Goal: Use online tool/utility: Use online tool/utility

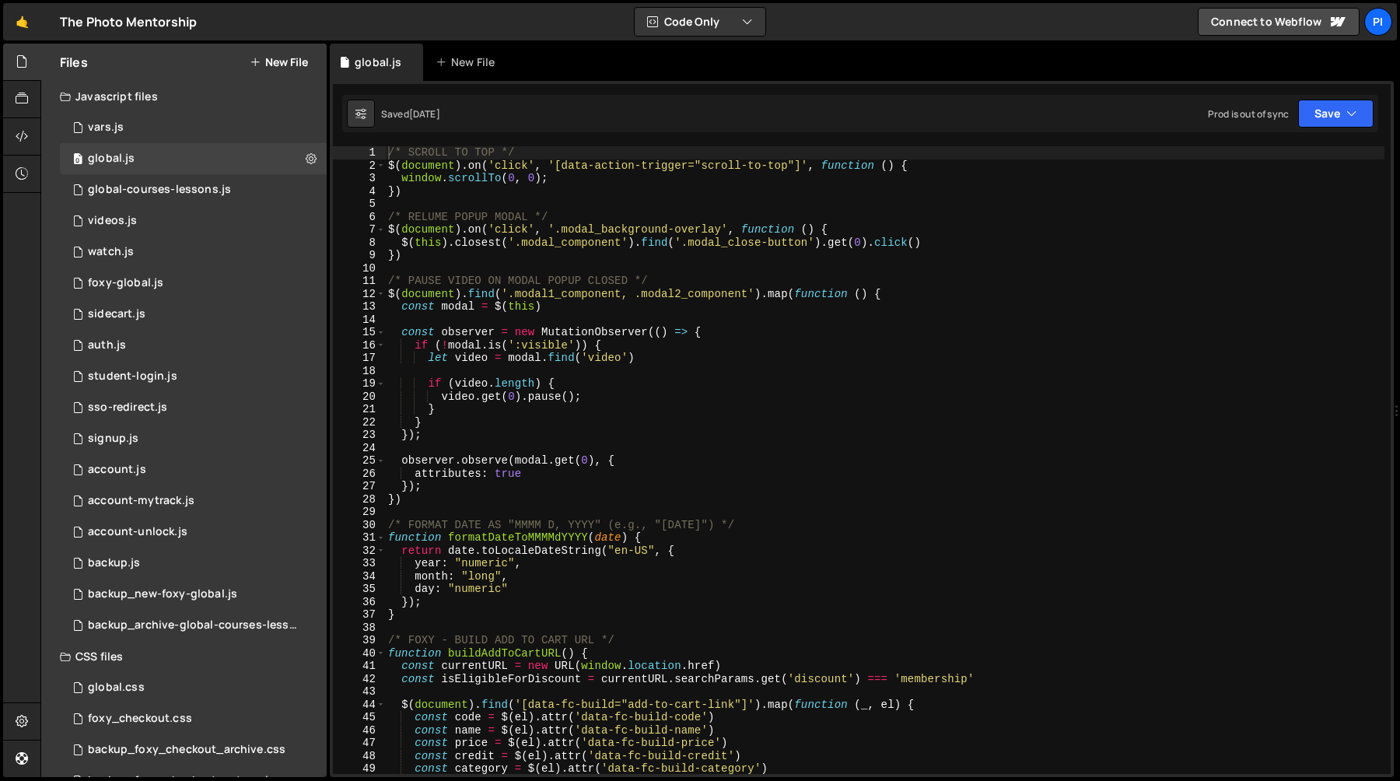
scroll to position [688, 0]
click at [587, 291] on div "/* SCROLL TO TOP */ $ ( document ) . on ( 'click' , '[data-action-trigger="scro…" at bounding box center [885, 472] width 999 height 653
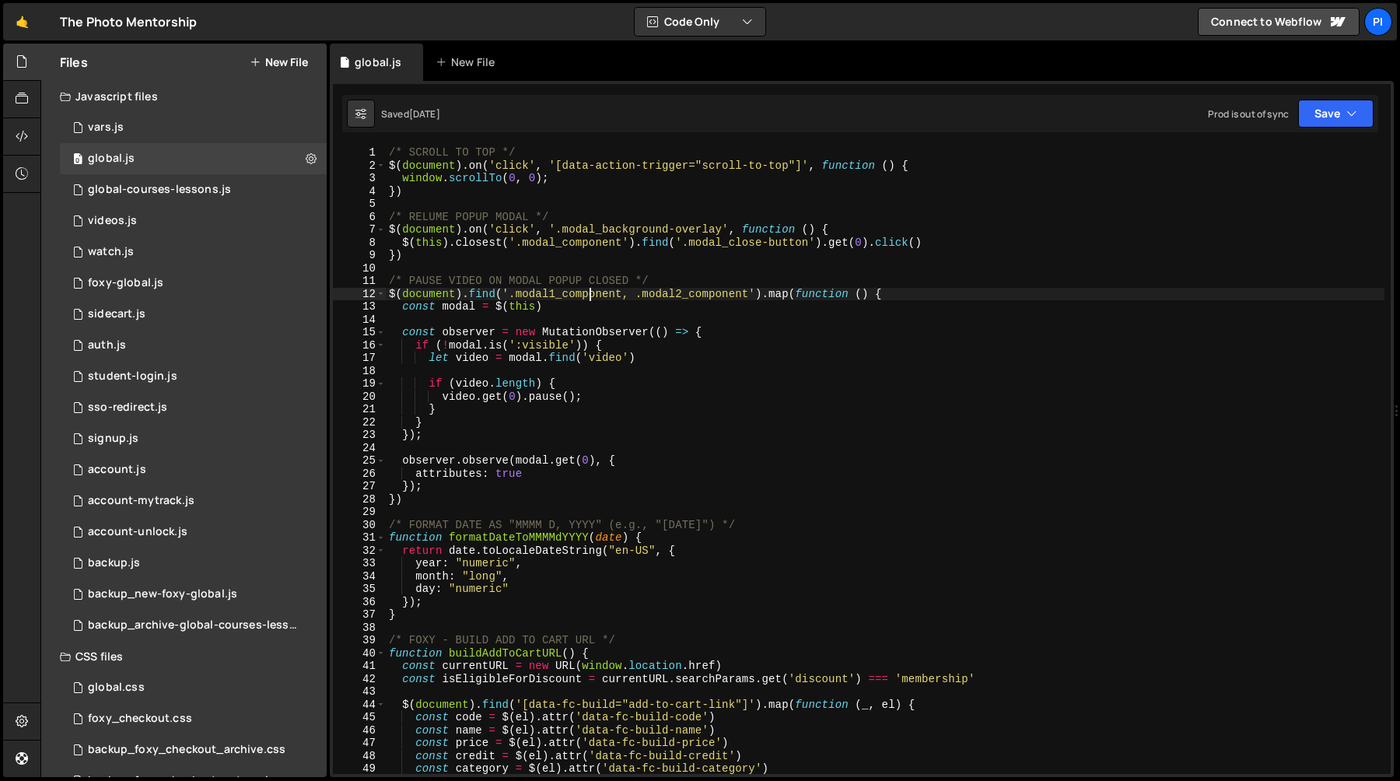
click at [698, 285] on div "/* SCROLL TO TOP */ $ ( document ) . on ( 'click' , '[data-action-trigger="scro…" at bounding box center [885, 472] width 999 height 653
type textarea "/* PAUSE VIDEO ON MODAL POPUP CLOSED */"
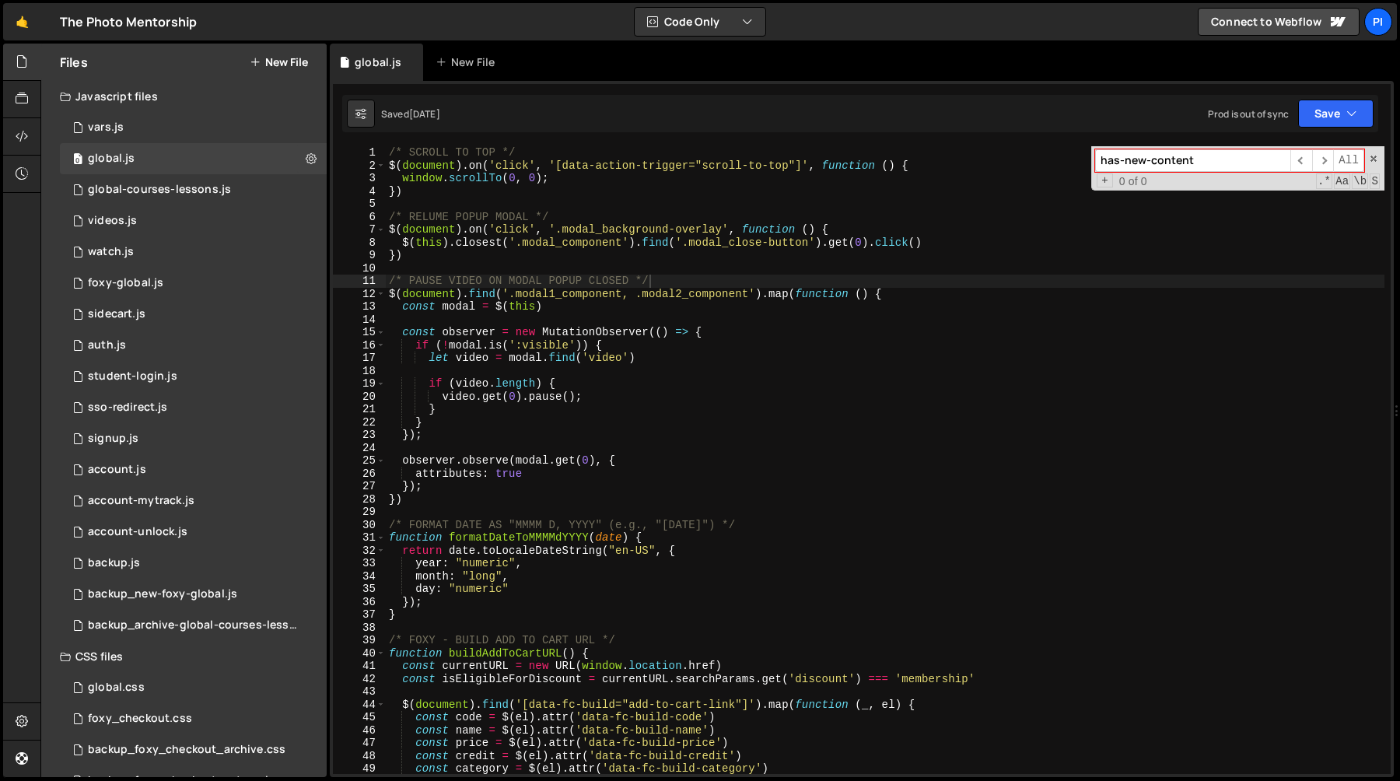
type input "has-new-content"
click at [1371, 163] on div "has-new-content ​ ​ All Replace All + 0 of 0 .* Aa \b S" at bounding box center [1237, 168] width 293 height 44
click at [1372, 162] on span at bounding box center [1373, 158] width 11 height 11
